Goal: Information Seeking & Learning: Learn about a topic

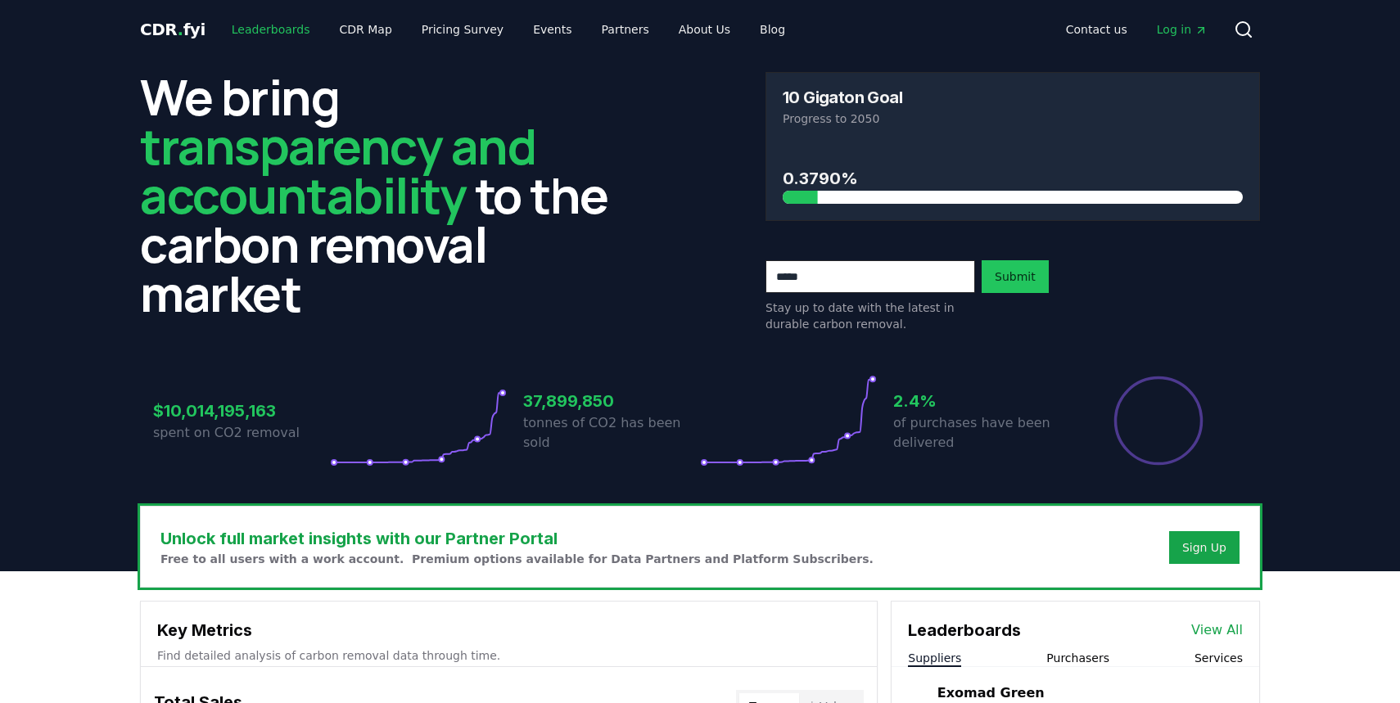
click at [269, 33] on link "Leaderboards" at bounding box center [271, 29] width 105 height 29
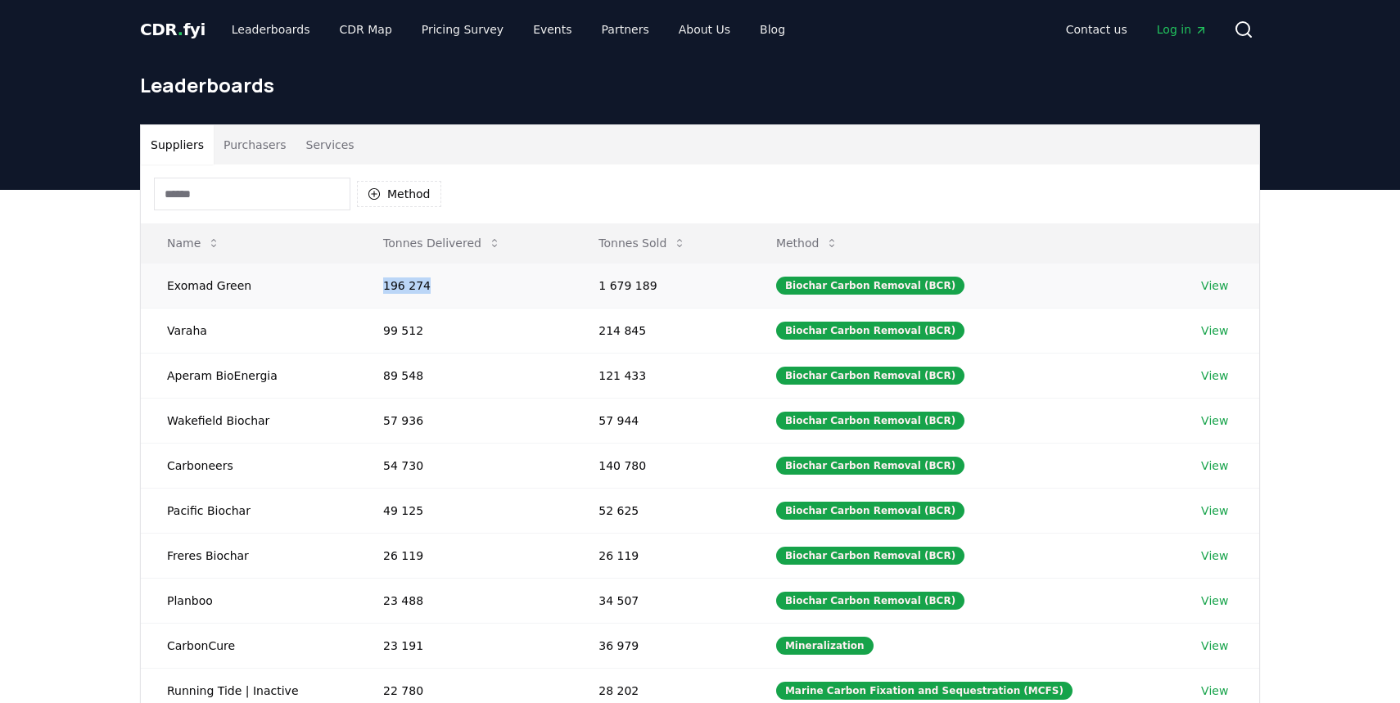
drag, startPoint x: 430, startPoint y: 285, endPoint x: 369, endPoint y: 285, distance: 60.6
click at [369, 285] on td "196 274" at bounding box center [464, 285] width 215 height 45
click at [1214, 284] on link "View" at bounding box center [1214, 285] width 27 height 16
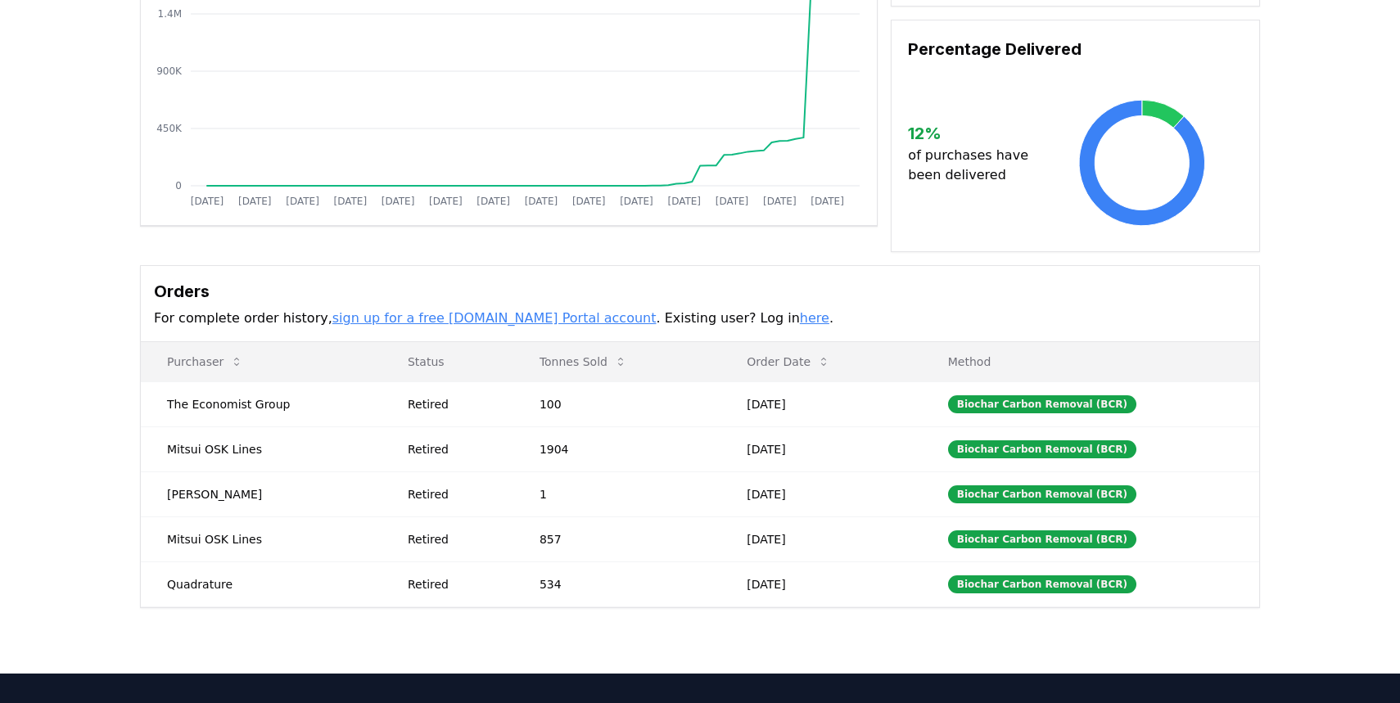
scroll to position [287, 0]
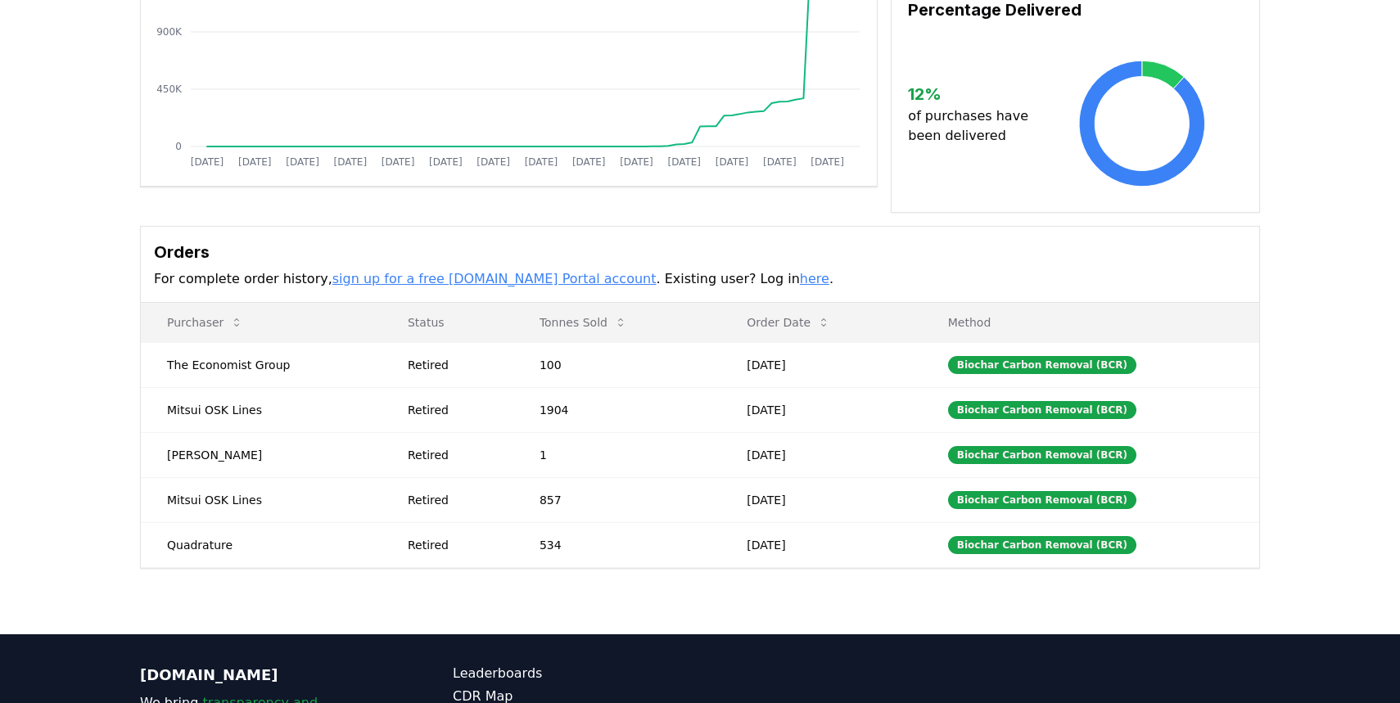
click at [800, 287] on link "here" at bounding box center [814, 279] width 29 height 16
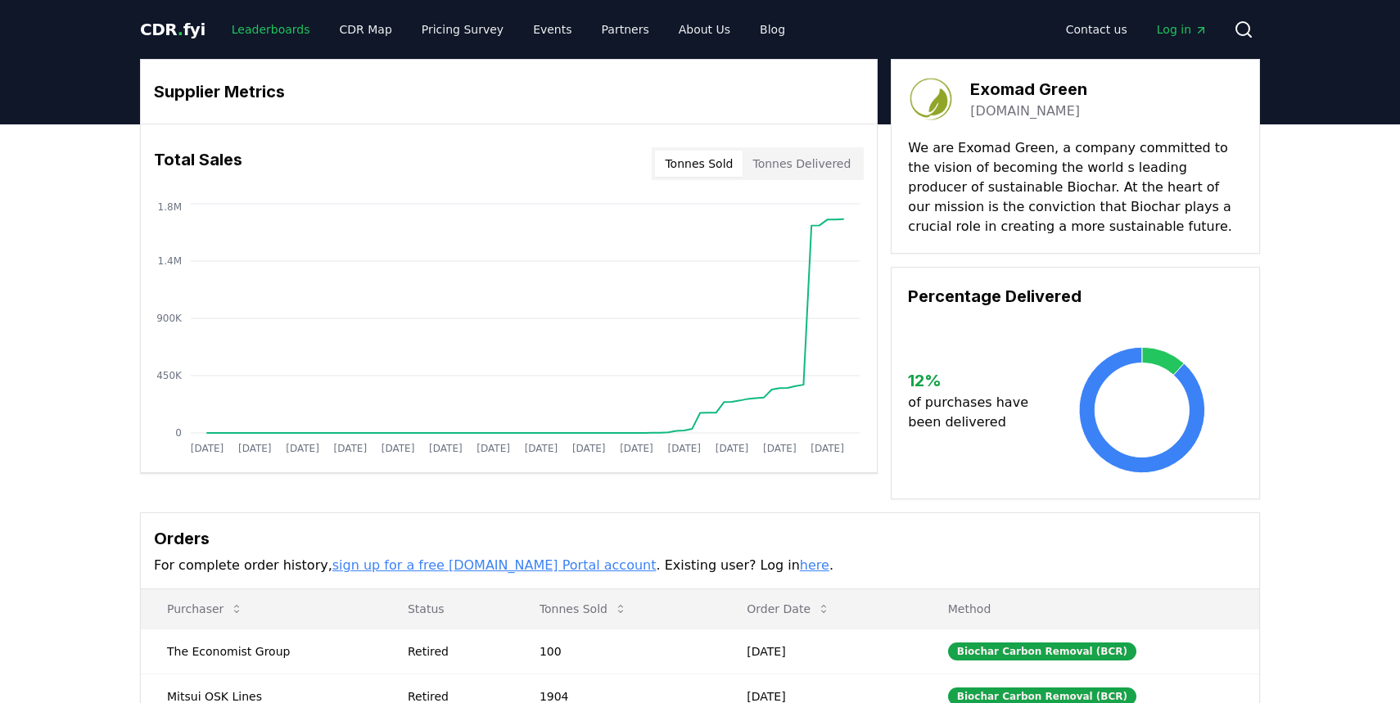
click at [242, 29] on link "Leaderboards" at bounding box center [271, 29] width 105 height 29
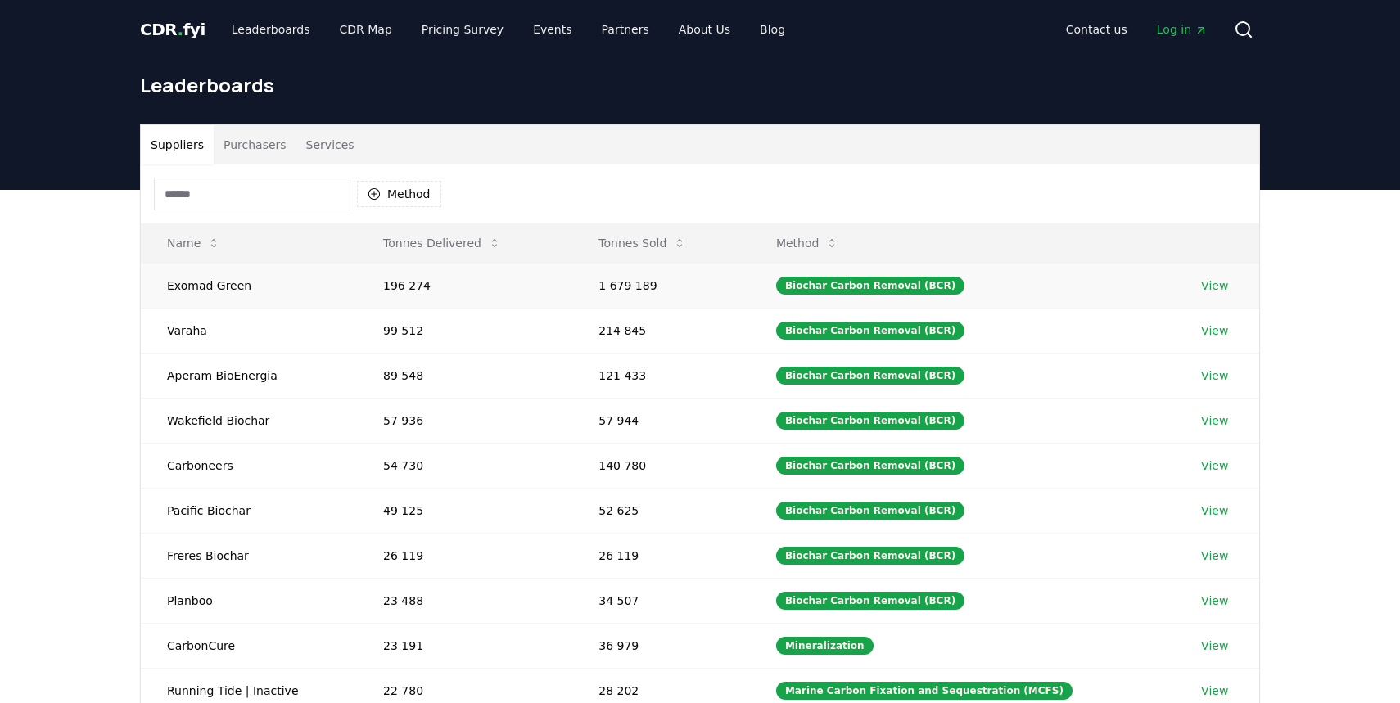
click at [413, 288] on td "196 274" at bounding box center [464, 285] width 215 height 45
click at [1210, 285] on link "View" at bounding box center [1214, 285] width 27 height 16
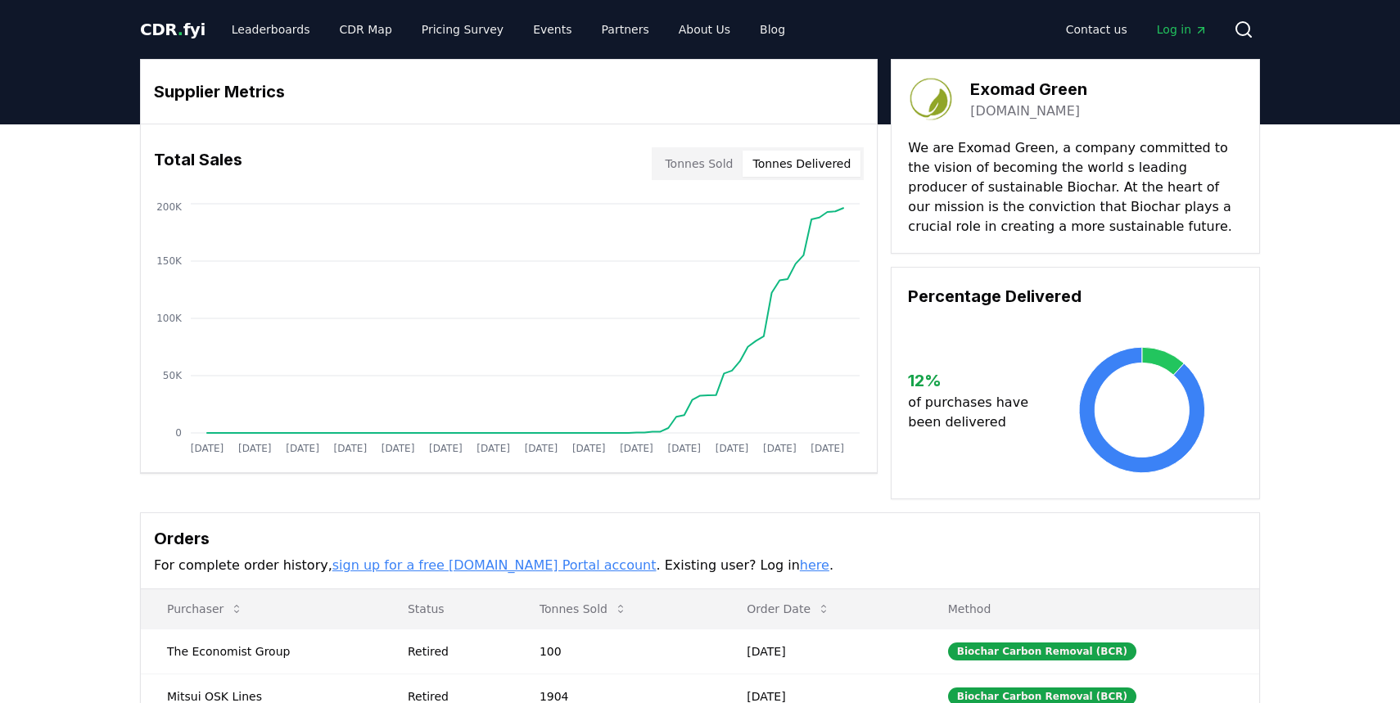
click at [816, 162] on button "Tonnes Delivered" at bounding box center [801, 164] width 118 height 26
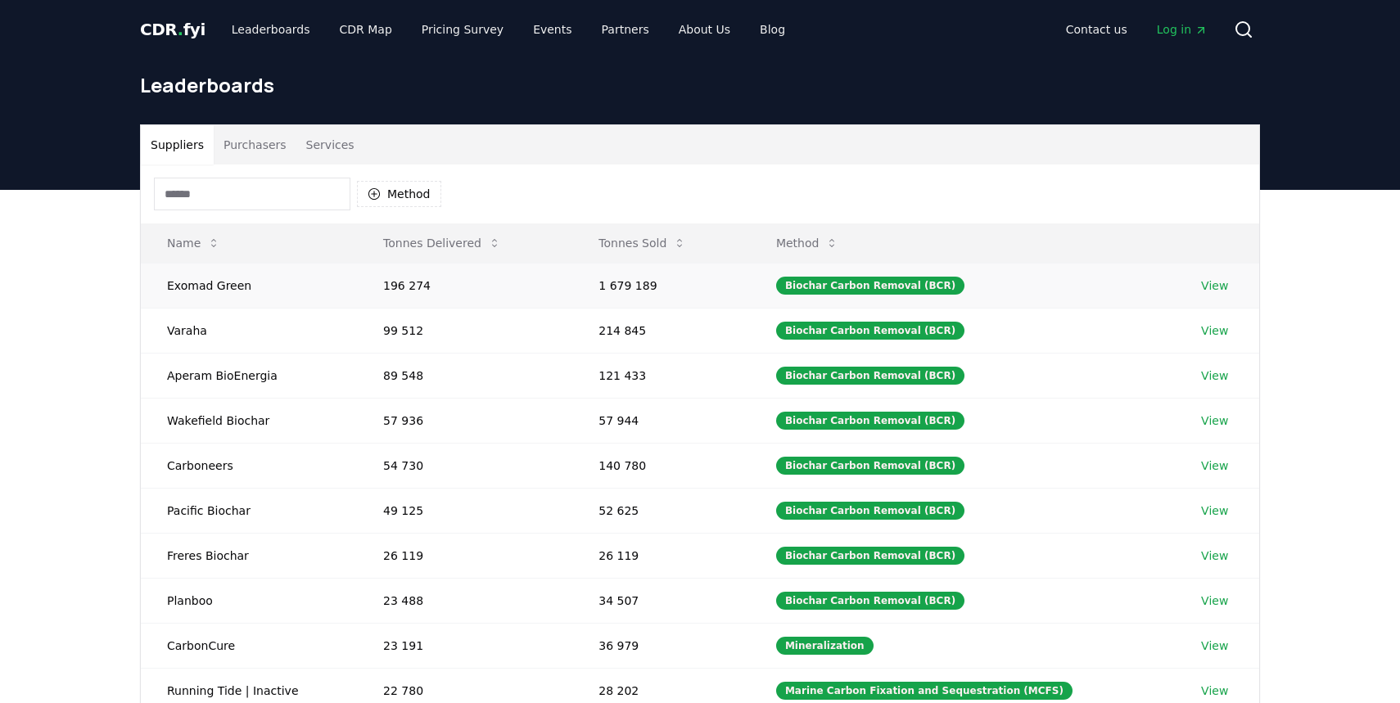
click at [1213, 285] on link "View" at bounding box center [1214, 285] width 27 height 16
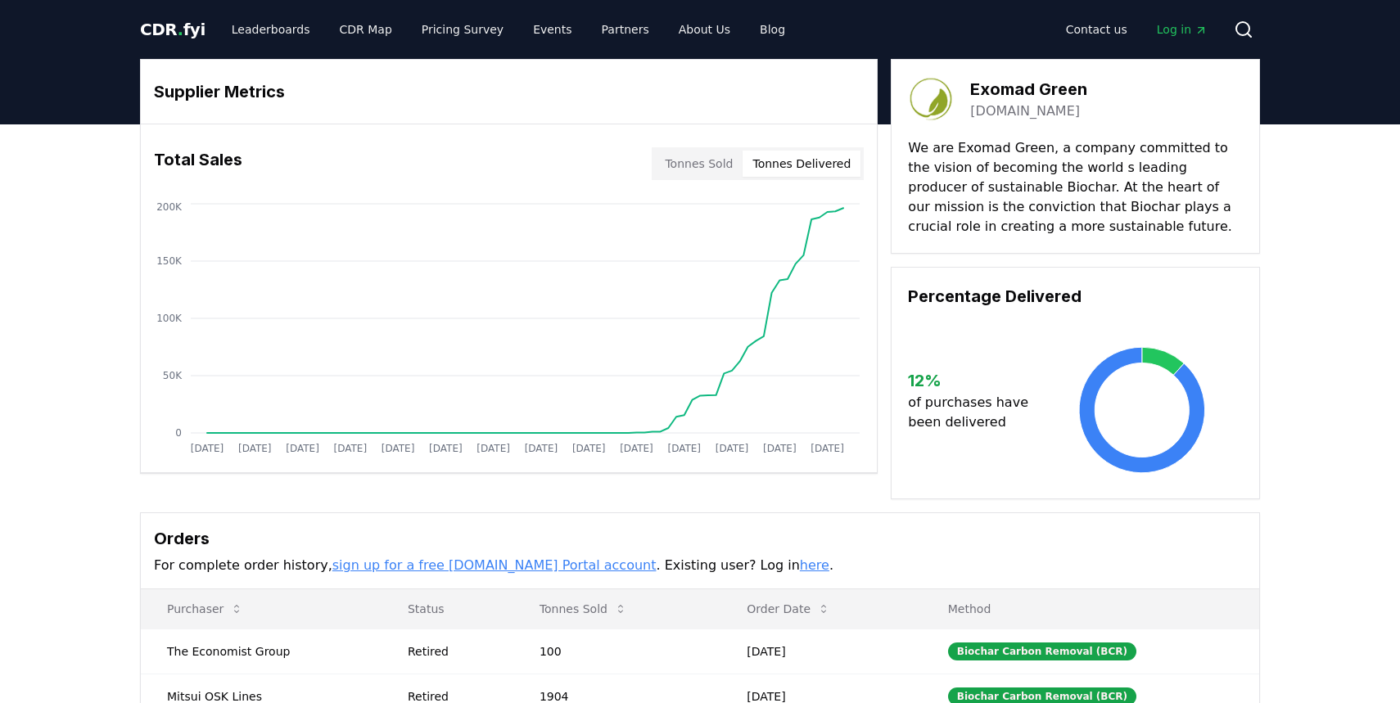
click at [789, 160] on button "Tonnes Delivered" at bounding box center [801, 164] width 118 height 26
